Goal: Task Accomplishment & Management: Manage account settings

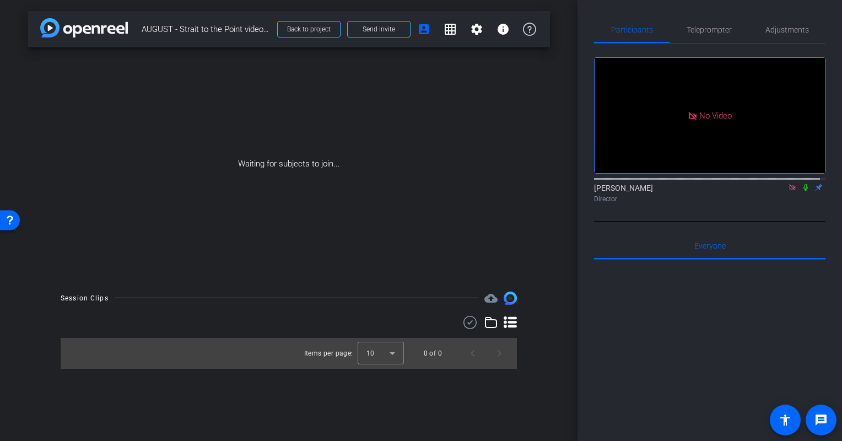
click at [804, 184] on icon at bounding box center [806, 187] width 4 height 7
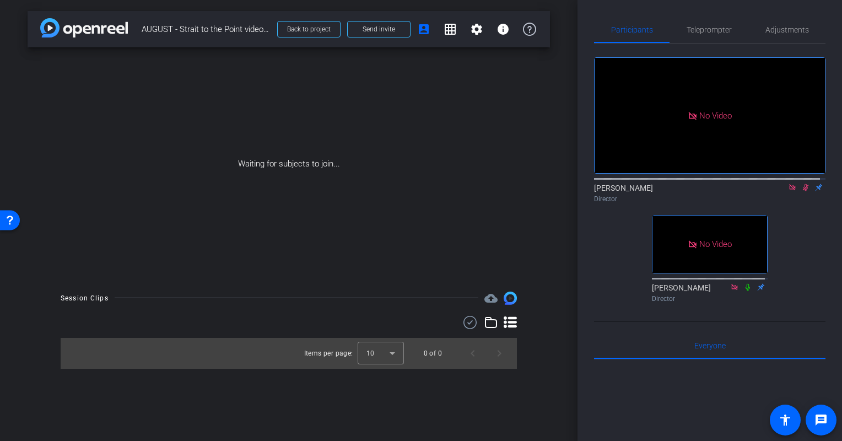
click at [803, 184] on icon at bounding box center [806, 187] width 6 height 7
click at [711, 26] on span "Teleprompter" at bounding box center [709, 30] width 45 height 8
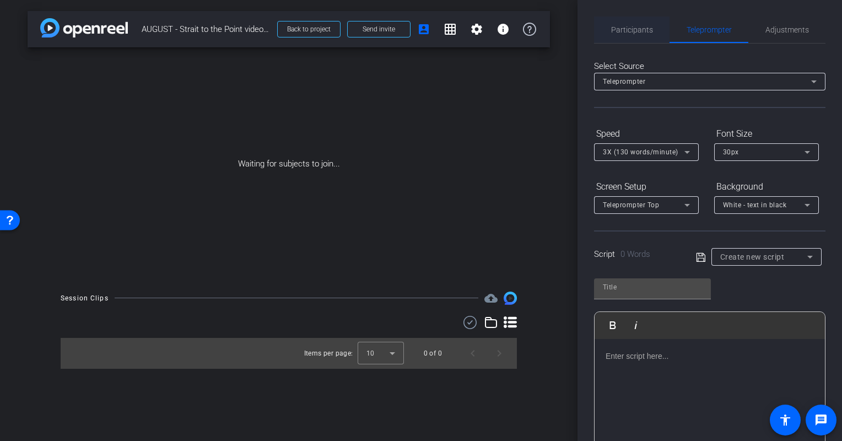
click at [636, 31] on span "Participants" at bounding box center [632, 30] width 42 height 8
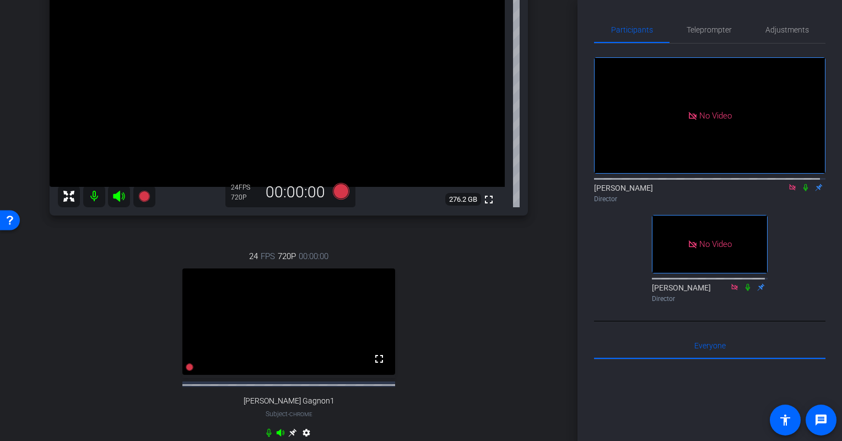
scroll to position [160, 0]
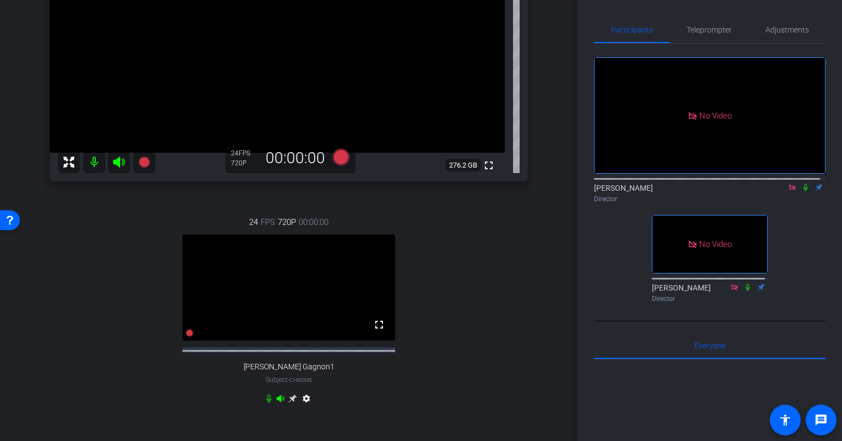
click at [289, 403] on icon at bounding box center [292, 399] width 8 height 8
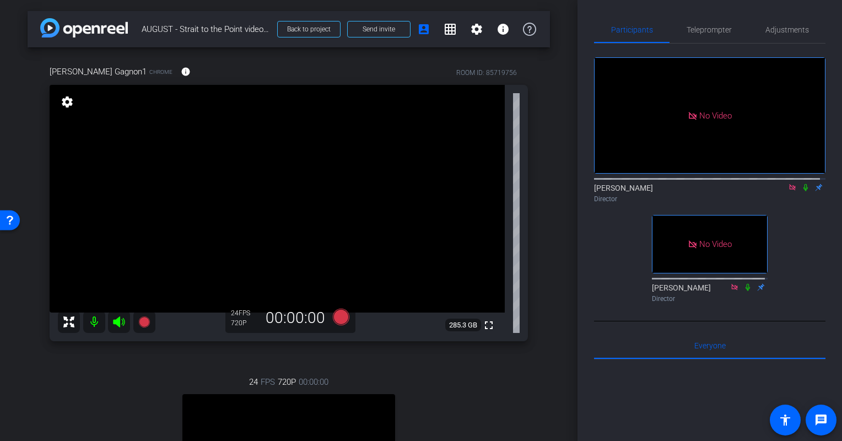
click at [66, 96] on mat-icon "settings" at bounding box center [67, 101] width 15 height 13
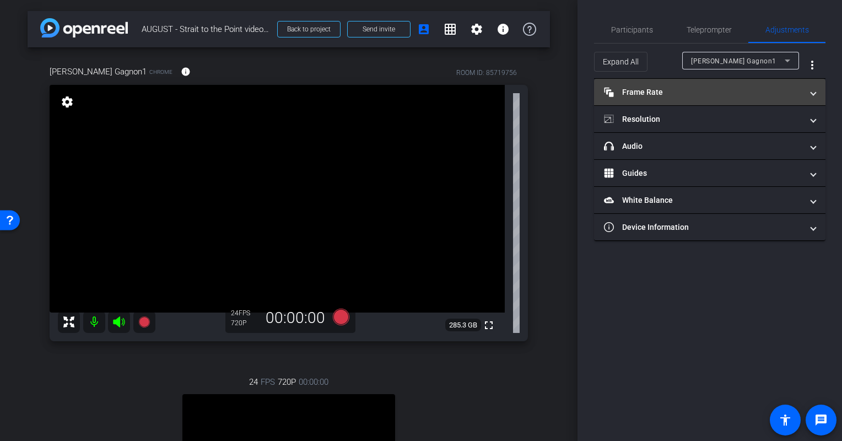
click at [711, 88] on mat-panel-title "Frame Rate Frame Rate" at bounding box center [703, 93] width 198 height 12
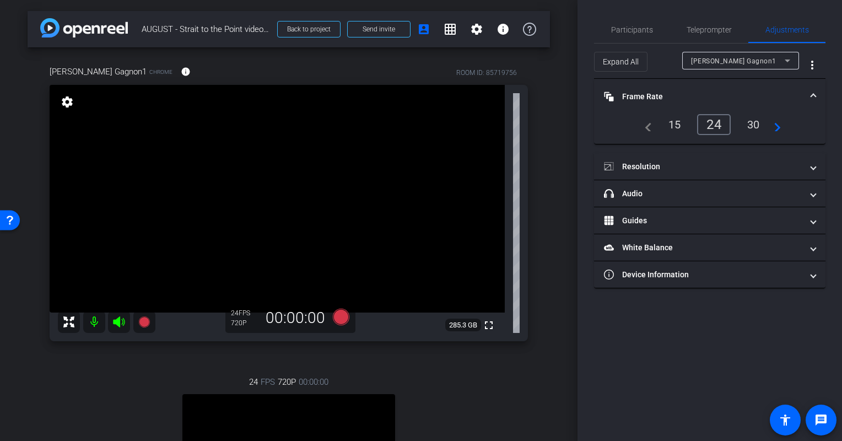
click at [748, 123] on div "30" at bounding box center [753, 124] width 29 height 19
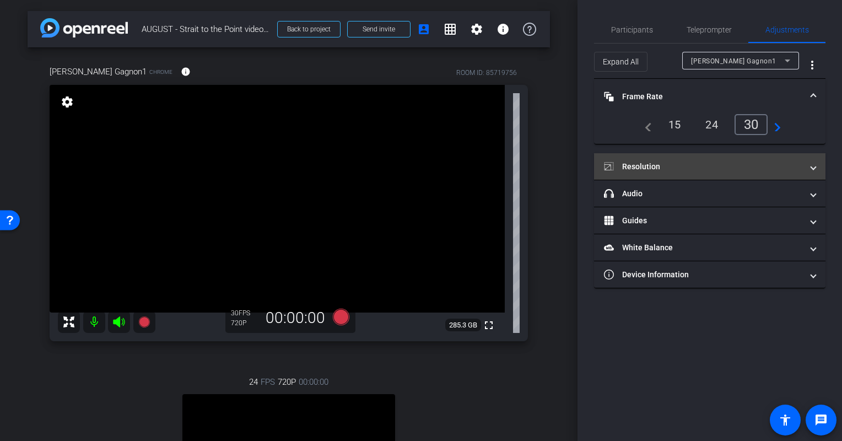
click at [693, 161] on mat-panel-title "Resolution" at bounding box center [703, 167] width 198 height 12
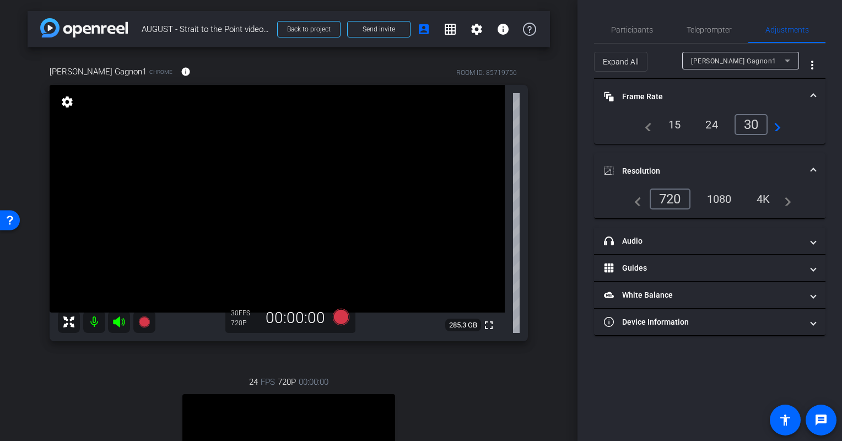
click at [732, 194] on div "1080" at bounding box center [719, 199] width 41 height 19
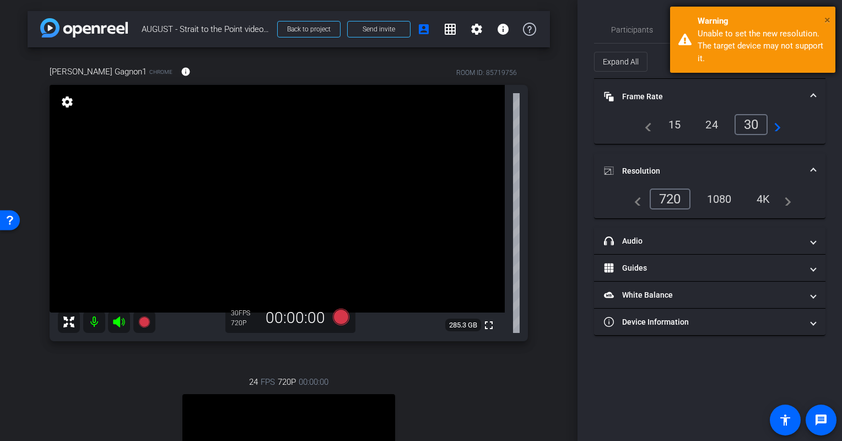
click at [829, 15] on span "×" at bounding box center [828, 19] width 6 height 13
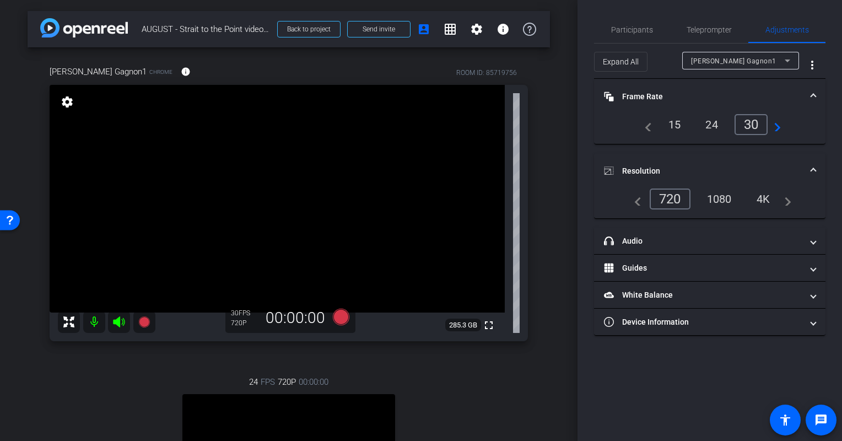
click at [714, 201] on div "1080" at bounding box center [719, 199] width 41 height 19
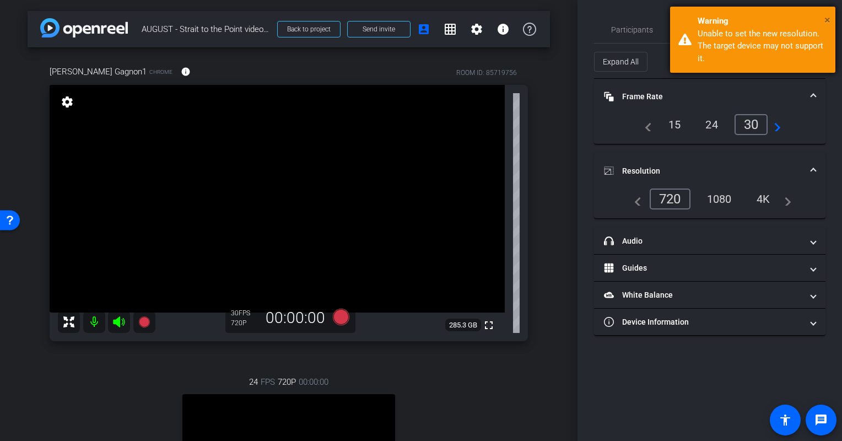
click at [826, 13] on span "×" at bounding box center [828, 19] width 6 height 13
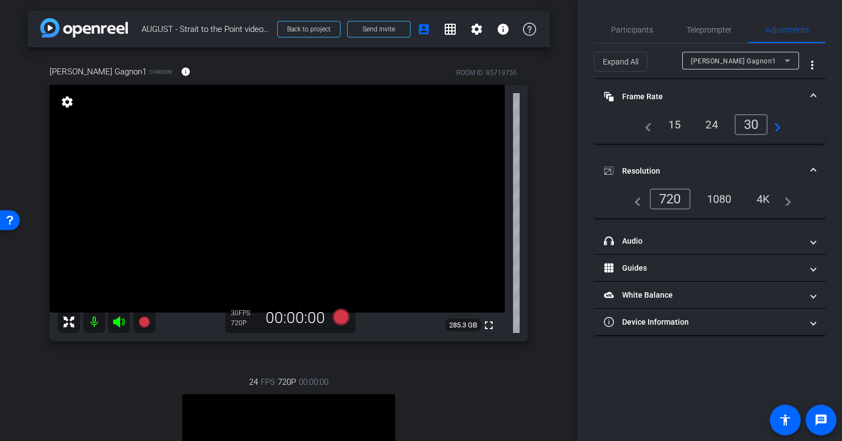
click at [553, 234] on div "arrow_back AUGUST - Strait to the Point video podcast Back to project Send invi…" at bounding box center [289, 220] width 578 height 441
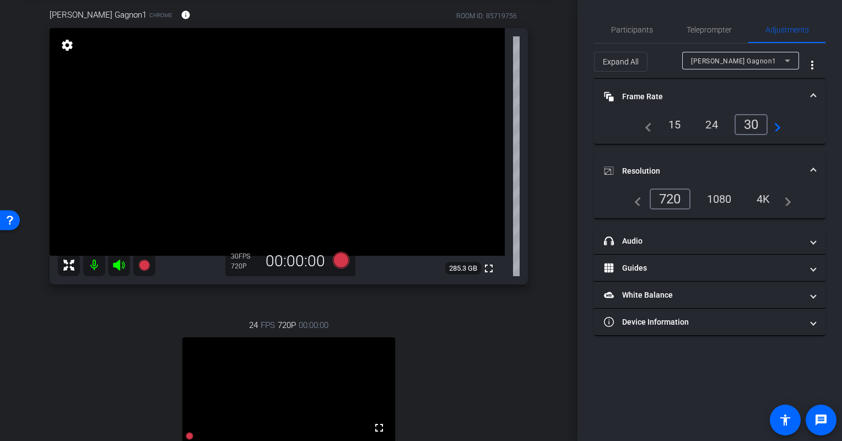
scroll to position [56, 0]
click at [719, 201] on div "1080" at bounding box center [719, 199] width 41 height 19
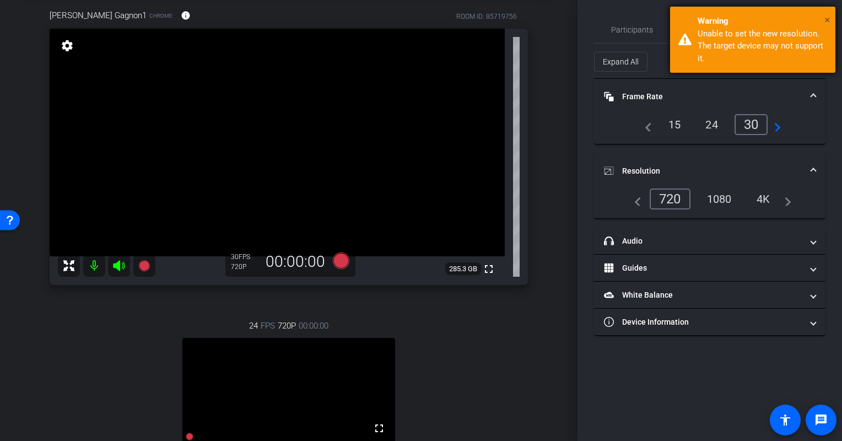
click at [825, 15] on span "×" at bounding box center [828, 19] width 6 height 13
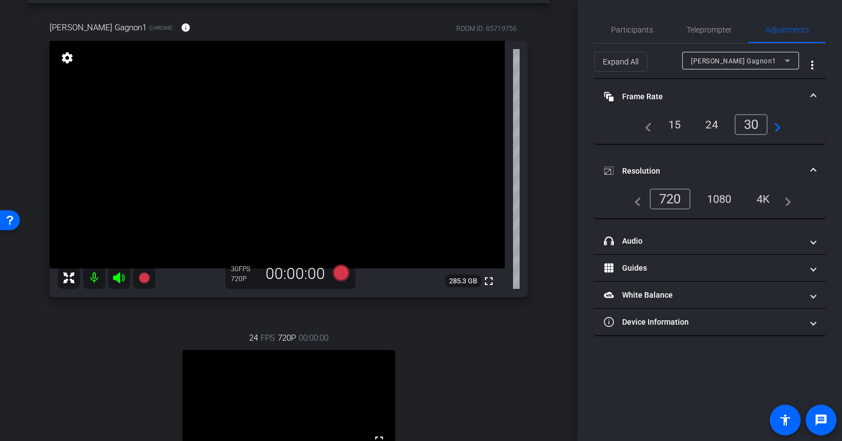
scroll to position [44, 0]
click at [635, 29] on span "Participants" at bounding box center [632, 30] width 42 height 8
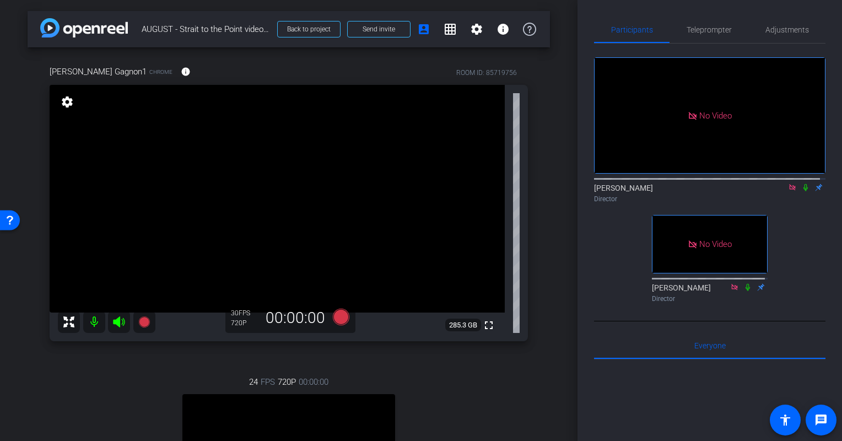
scroll to position [0, 0]
click at [66, 107] on mat-icon "settings" at bounding box center [67, 101] width 15 height 13
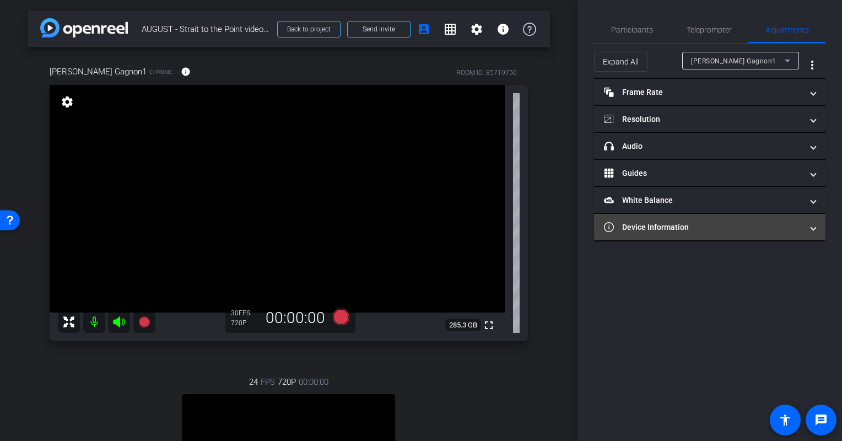
click at [794, 227] on mat-panel-title "Device Information" at bounding box center [703, 228] width 198 height 12
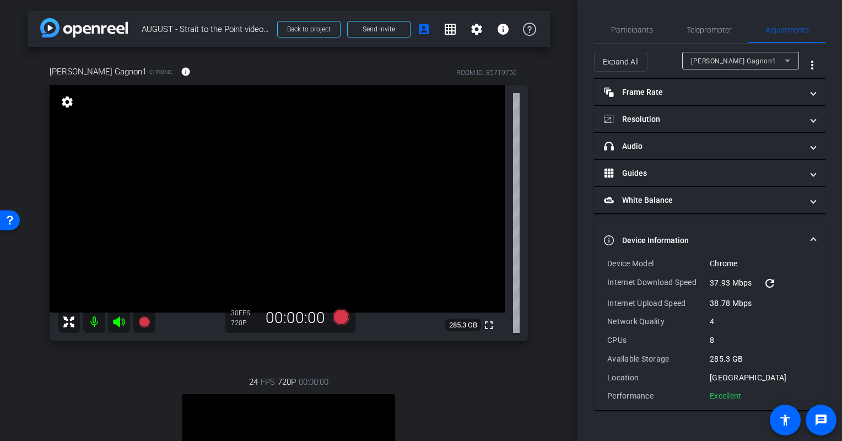
click at [792, 235] on mat-panel-title "Device Information" at bounding box center [703, 241] width 198 height 12
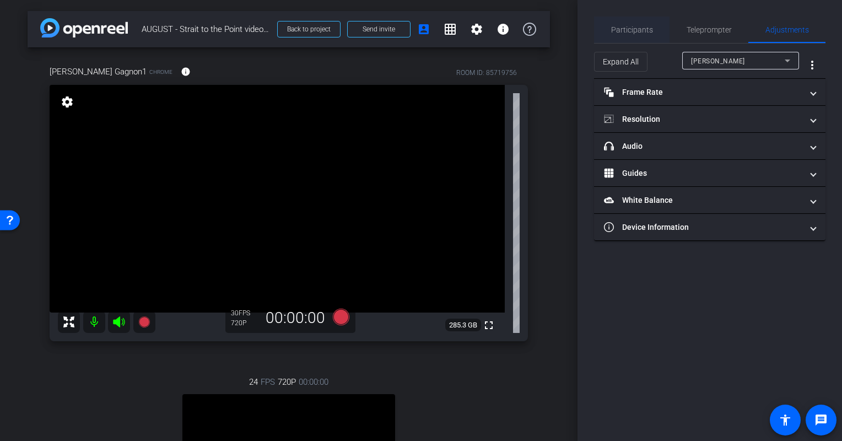
click at [626, 28] on span "Participants" at bounding box center [632, 30] width 42 height 8
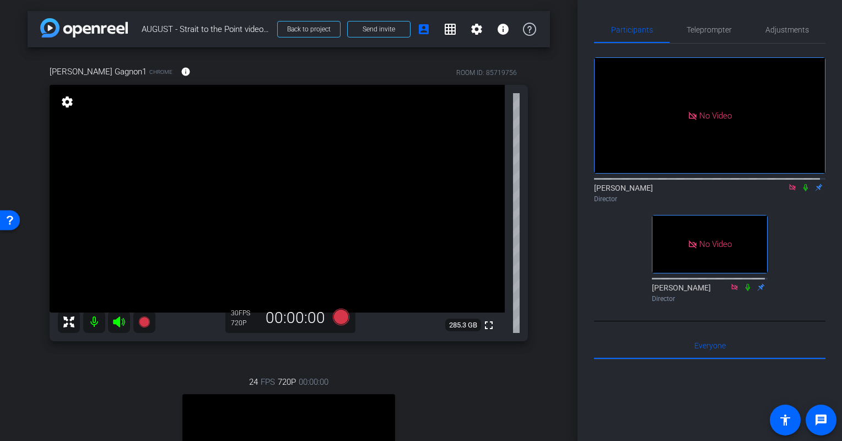
click at [801, 190] on div "[PERSON_NAME] Director" at bounding box center [710, 192] width 232 height 21
click at [802, 184] on icon at bounding box center [806, 188] width 9 height 8
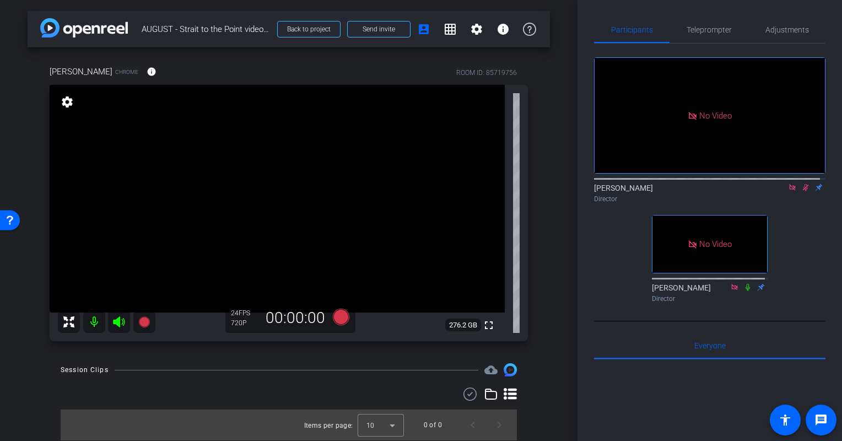
click at [803, 184] on icon at bounding box center [806, 187] width 6 height 7
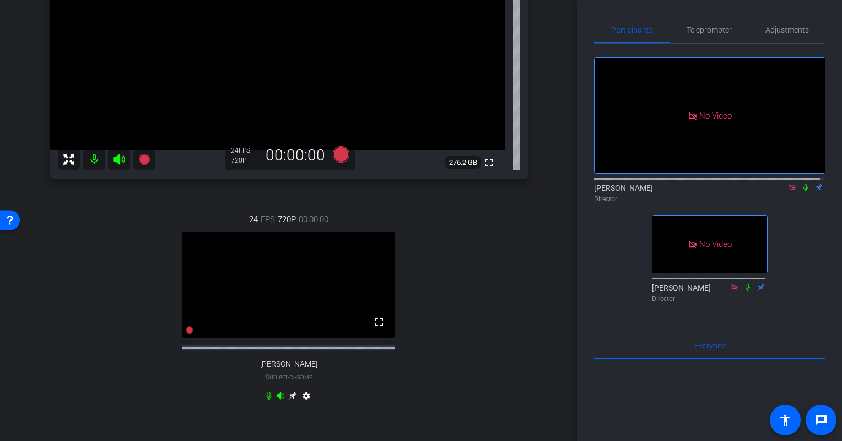
scroll to position [163, 0]
click at [288, 400] on icon at bounding box center [292, 395] width 9 height 9
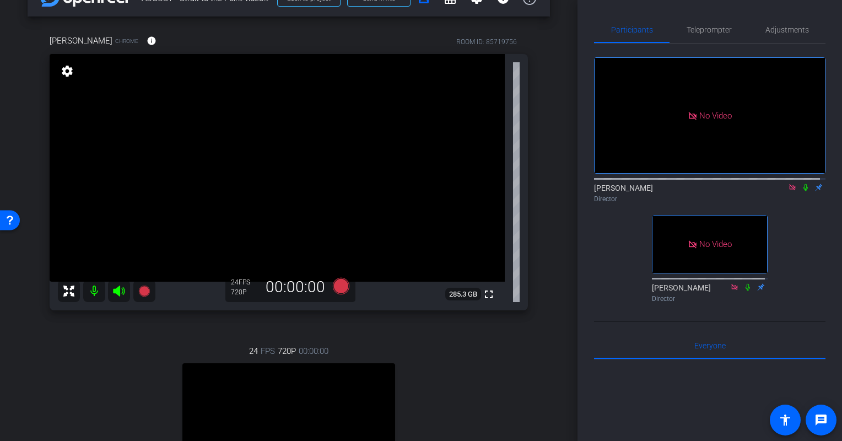
scroll to position [30, 0]
click at [64, 76] on mat-icon "settings" at bounding box center [67, 71] width 15 height 13
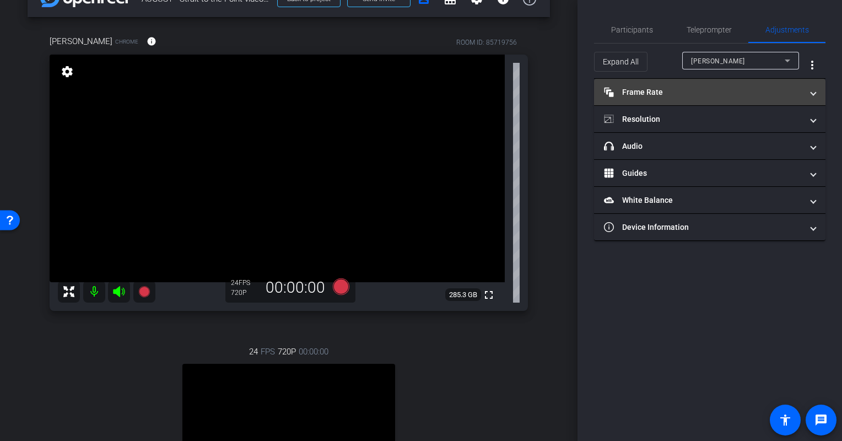
click at [734, 87] on mat-panel-title "Frame Rate Frame Rate" at bounding box center [703, 93] width 198 height 12
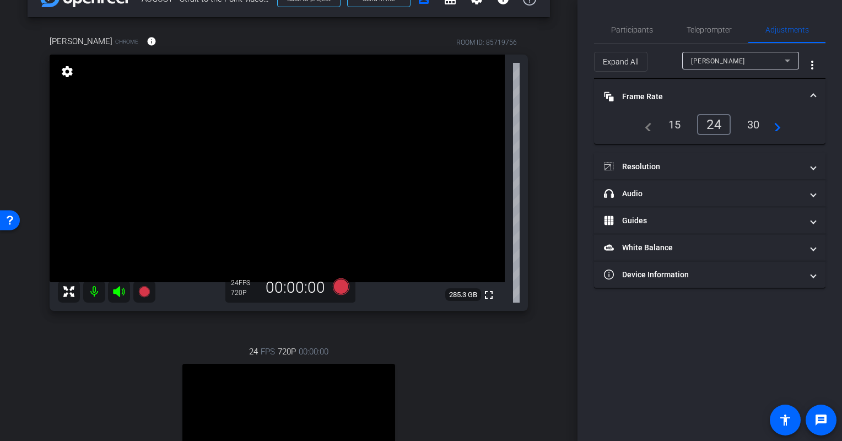
click at [751, 126] on div "30" at bounding box center [753, 124] width 29 height 19
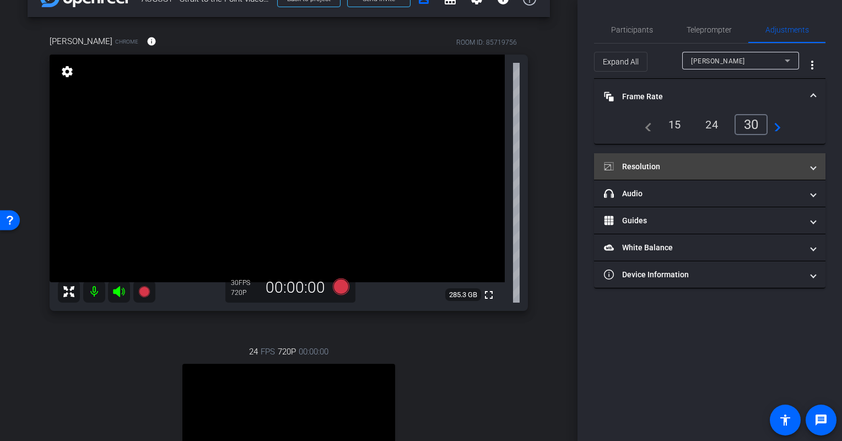
click at [696, 169] on mat-panel-title "Resolution" at bounding box center [703, 167] width 198 height 12
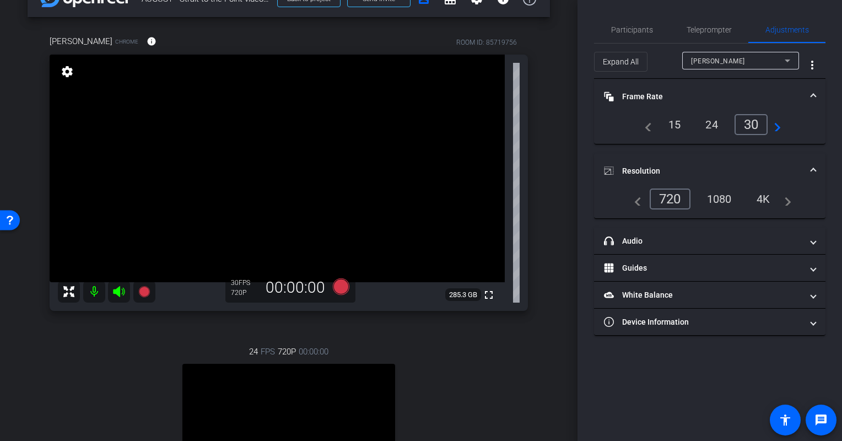
click at [724, 195] on div "1080" at bounding box center [719, 199] width 41 height 19
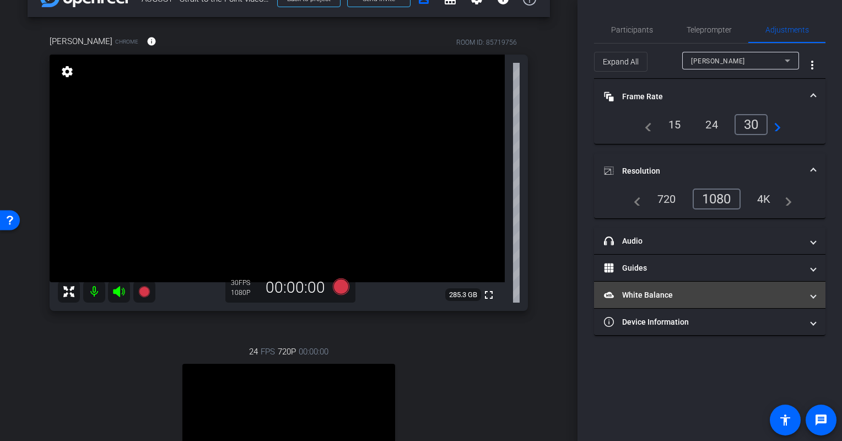
click at [671, 300] on mat-expansion-panel-header "White Balance White Balance" at bounding box center [710, 295] width 232 height 26
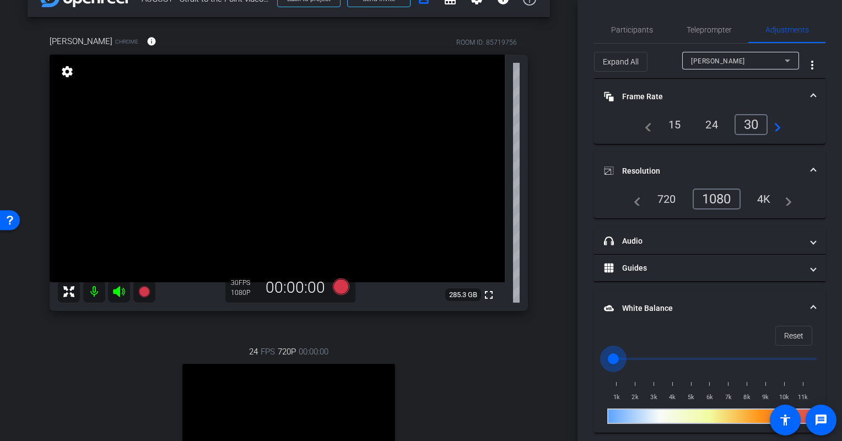
drag, startPoint x: 808, startPoint y: 357, endPoint x: 573, endPoint y: 366, distance: 235.0
click at [600, 366] on input "range" at bounding box center [714, 359] width 228 height 24
drag, startPoint x: 614, startPoint y: 356, endPoint x: 809, endPoint y: 359, distance: 195.2
type input "11000"
click at [809, 359] on input "range" at bounding box center [714, 359] width 228 height 24
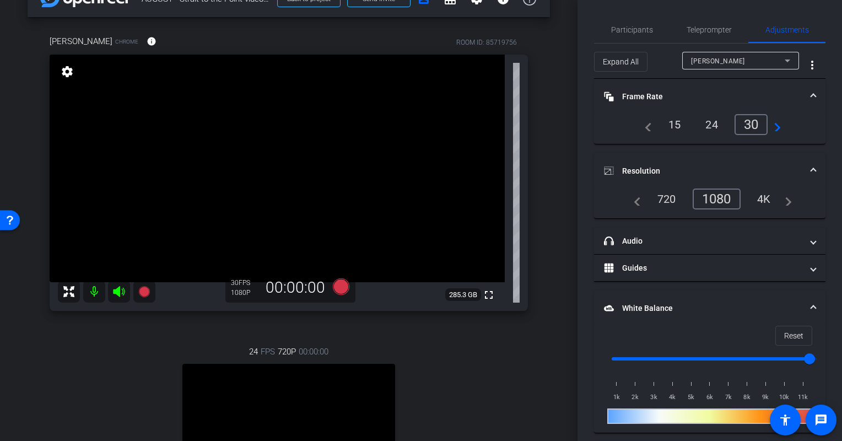
click at [740, 418] on div at bounding box center [709, 415] width 205 height 15
click at [811, 303] on span at bounding box center [813, 309] width 4 height 12
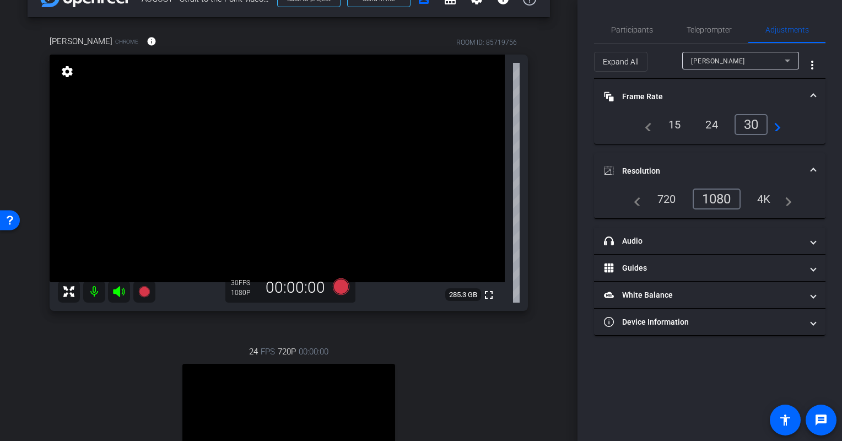
click at [816, 95] on span at bounding box center [813, 97] width 4 height 12
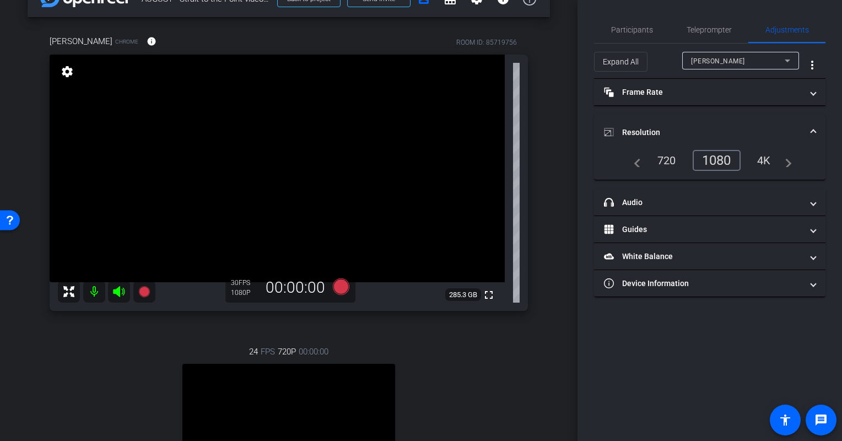
click at [816, 125] on mat-expansion-panel-header "Resolution" at bounding box center [710, 132] width 232 height 35
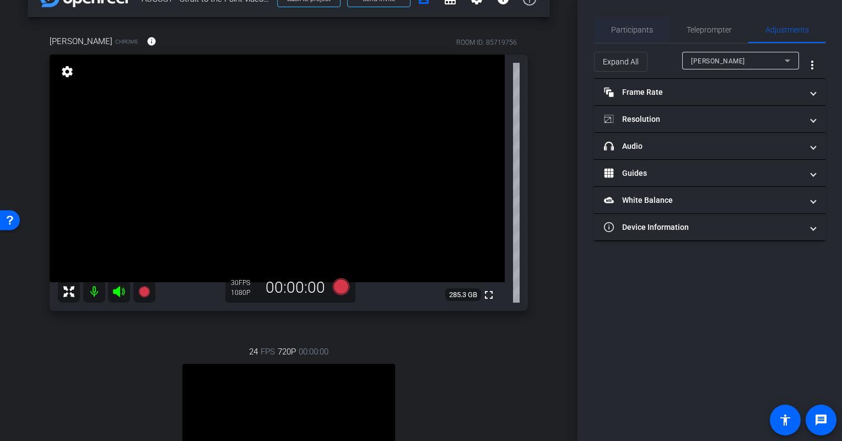
click at [624, 26] on span "Participants" at bounding box center [632, 30] width 42 height 8
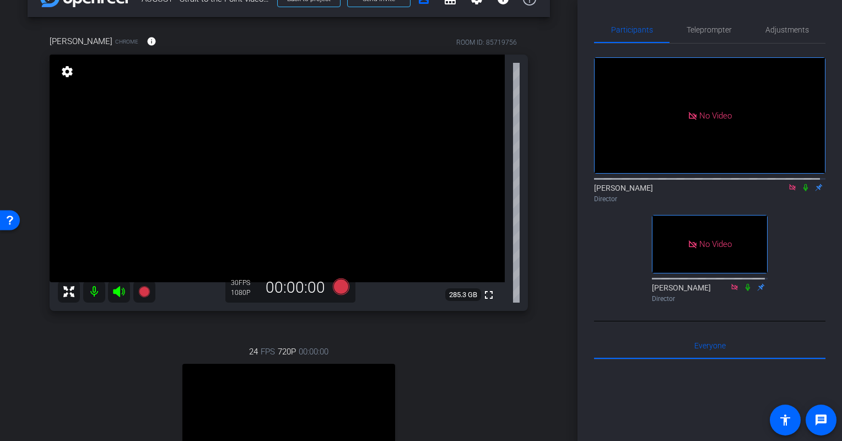
click at [802, 184] on icon at bounding box center [806, 188] width 9 height 8
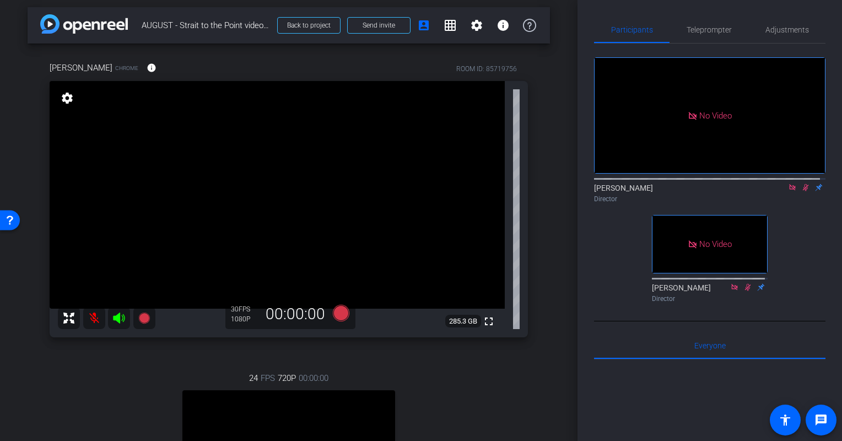
scroll to position [0, 0]
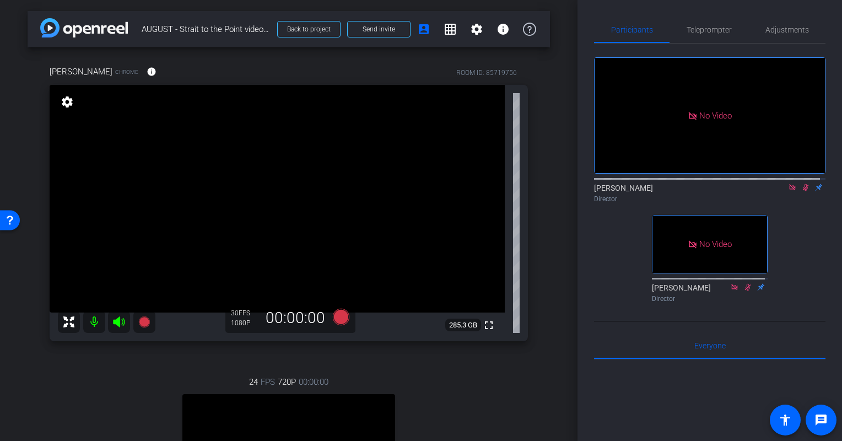
click at [803, 184] on icon at bounding box center [806, 187] width 6 height 7
click at [802, 184] on icon at bounding box center [806, 188] width 9 height 8
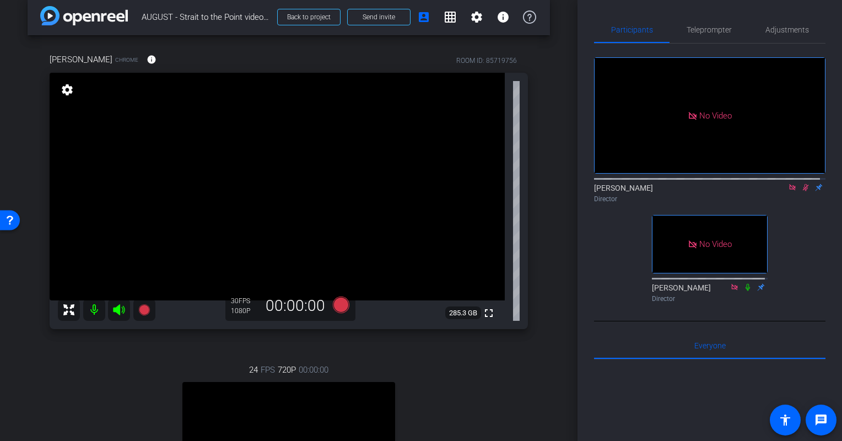
scroll to position [11, 0]
click at [802, 184] on icon at bounding box center [806, 188] width 9 height 8
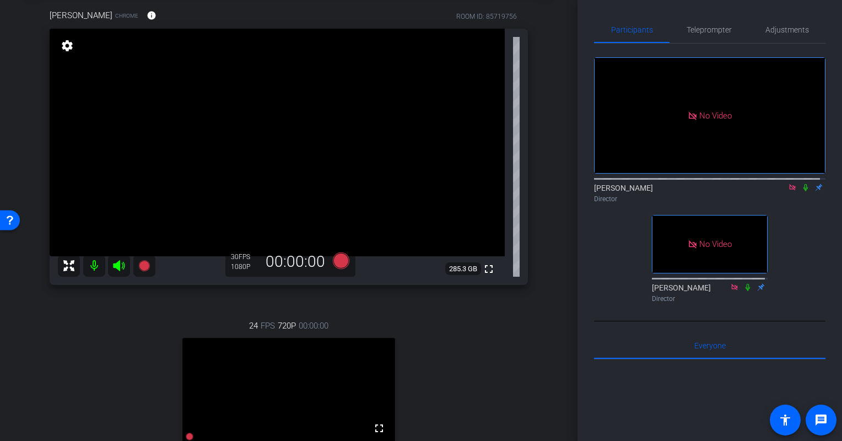
scroll to position [57, 0]
click at [553, 185] on div "arrow_back AUGUST - Strait to the Point video podcast Back to project Send invi…" at bounding box center [289, 163] width 578 height 441
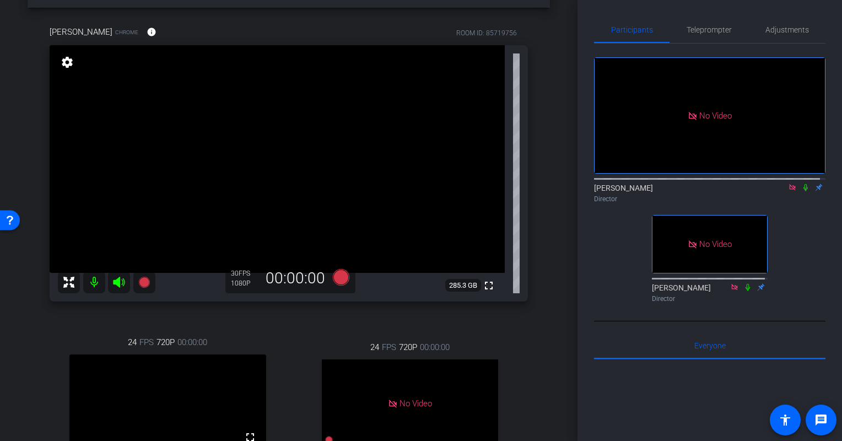
scroll to position [41, 0]
click at [802, 184] on icon at bounding box center [806, 188] width 9 height 8
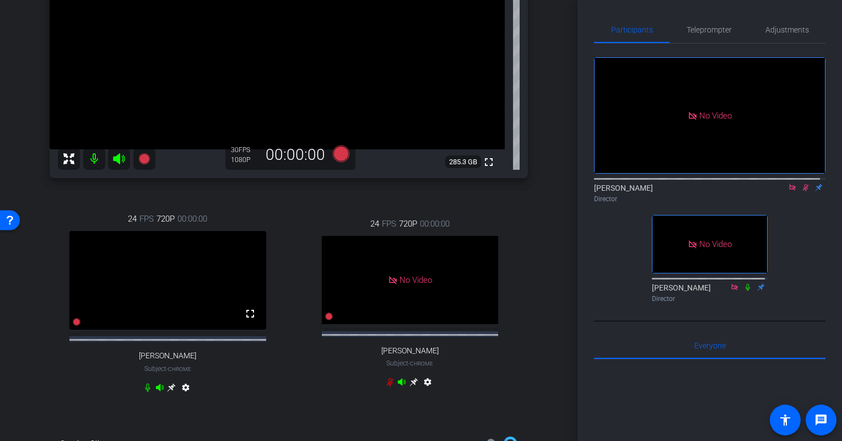
scroll to position [0, 0]
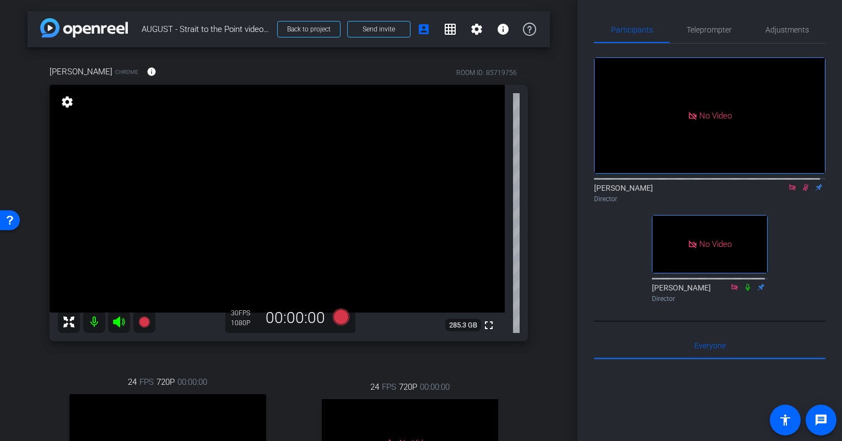
click at [803, 184] on icon at bounding box center [806, 187] width 6 height 7
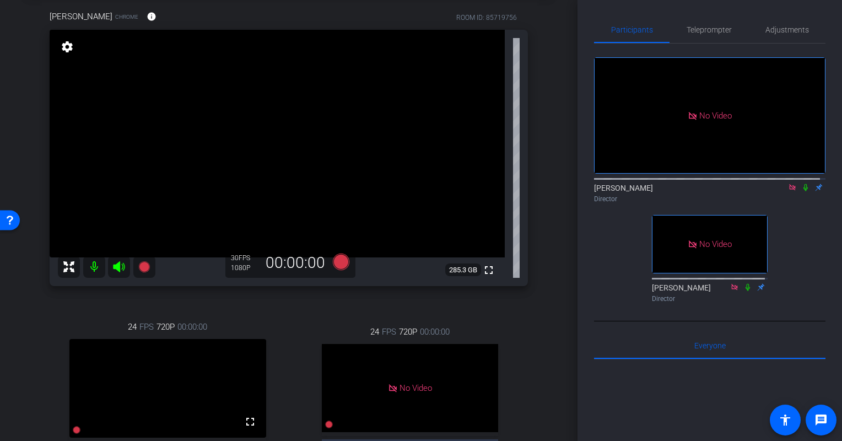
scroll to position [54, 0]
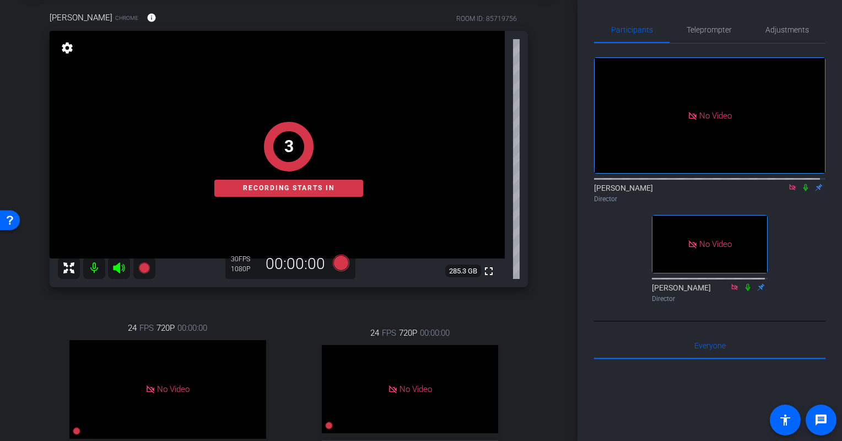
click at [804, 185] on icon at bounding box center [806, 187] width 4 height 7
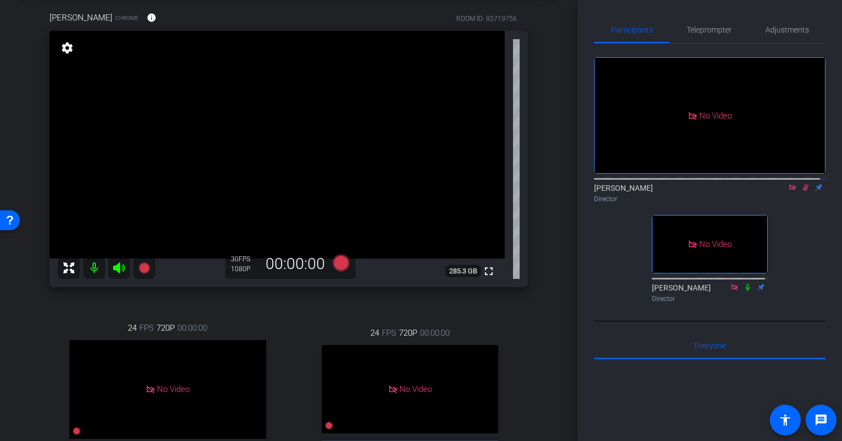
click at [802, 184] on icon at bounding box center [806, 188] width 9 height 8
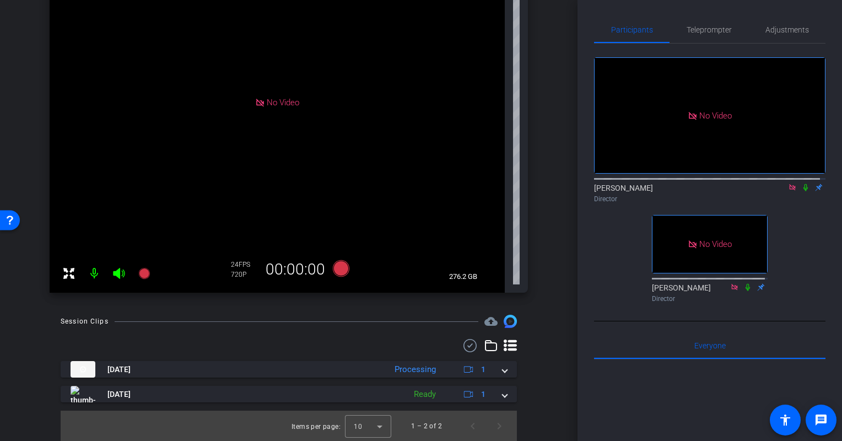
scroll to position [173, 0]
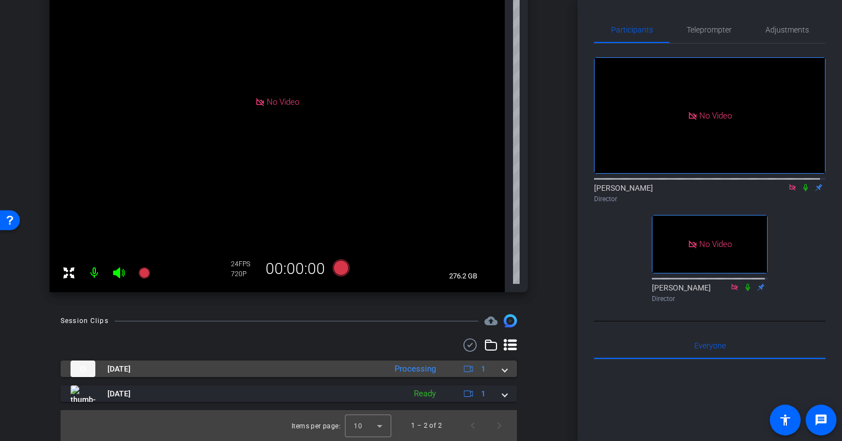
click at [503, 369] on mat-expansion-panel-header "[DATE] Processing 1" at bounding box center [289, 369] width 456 height 17
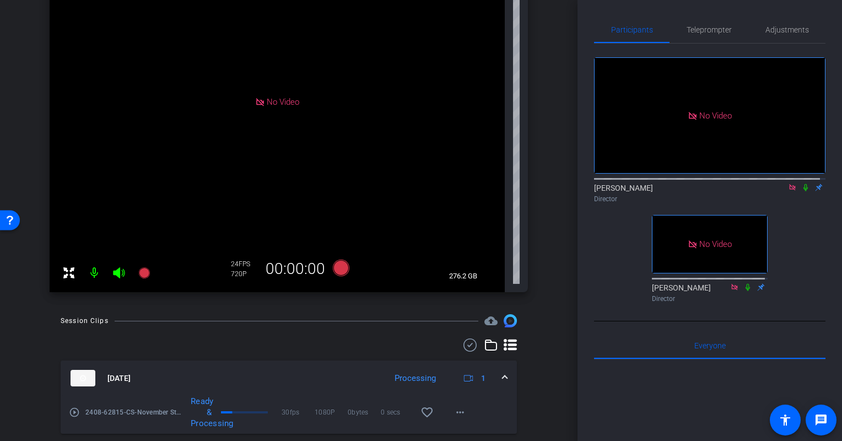
click at [503, 373] on span at bounding box center [505, 379] width 4 height 12
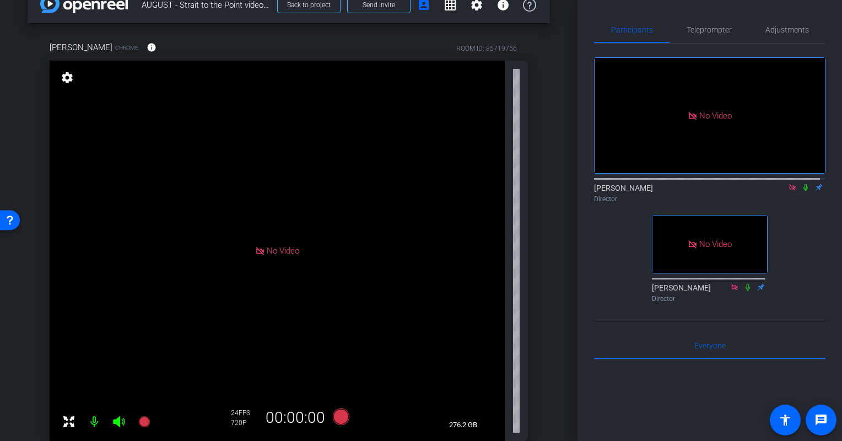
scroll to position [0, 0]
